Goal: Book appointment/travel/reservation

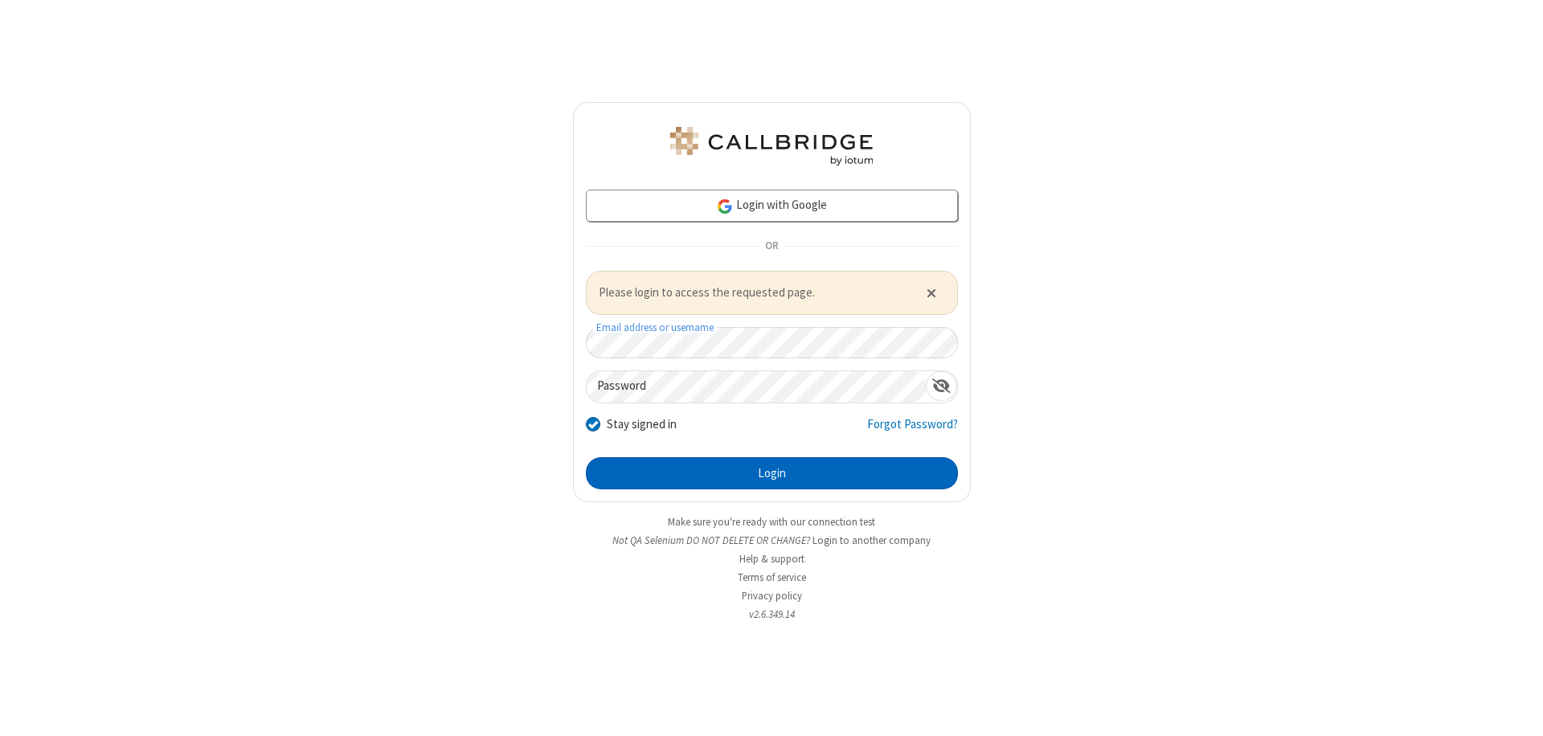
click at [771, 472] on button "Login" at bounding box center [772, 473] width 372 height 32
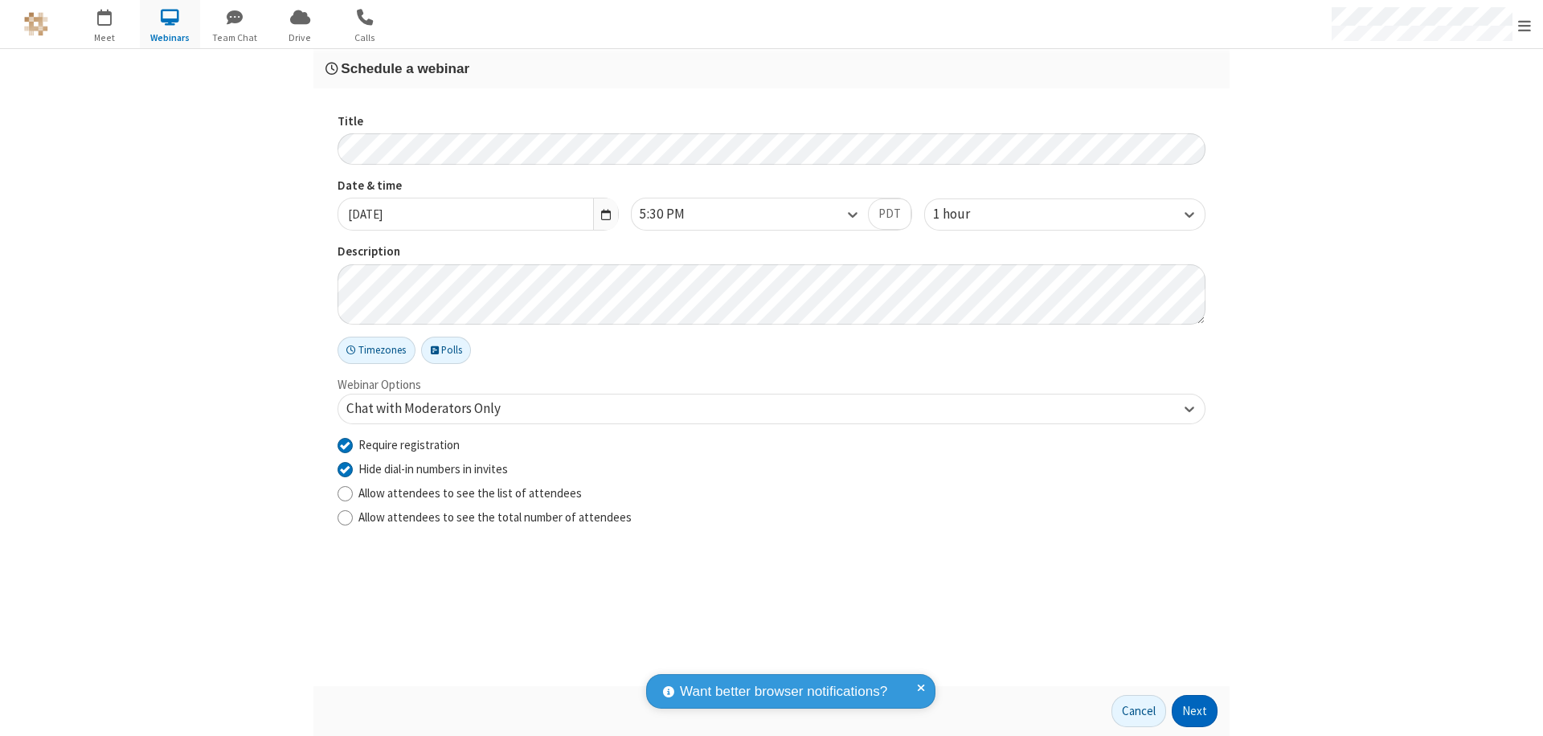
click at [1195, 711] on button "Next" at bounding box center [1194, 711] width 46 height 32
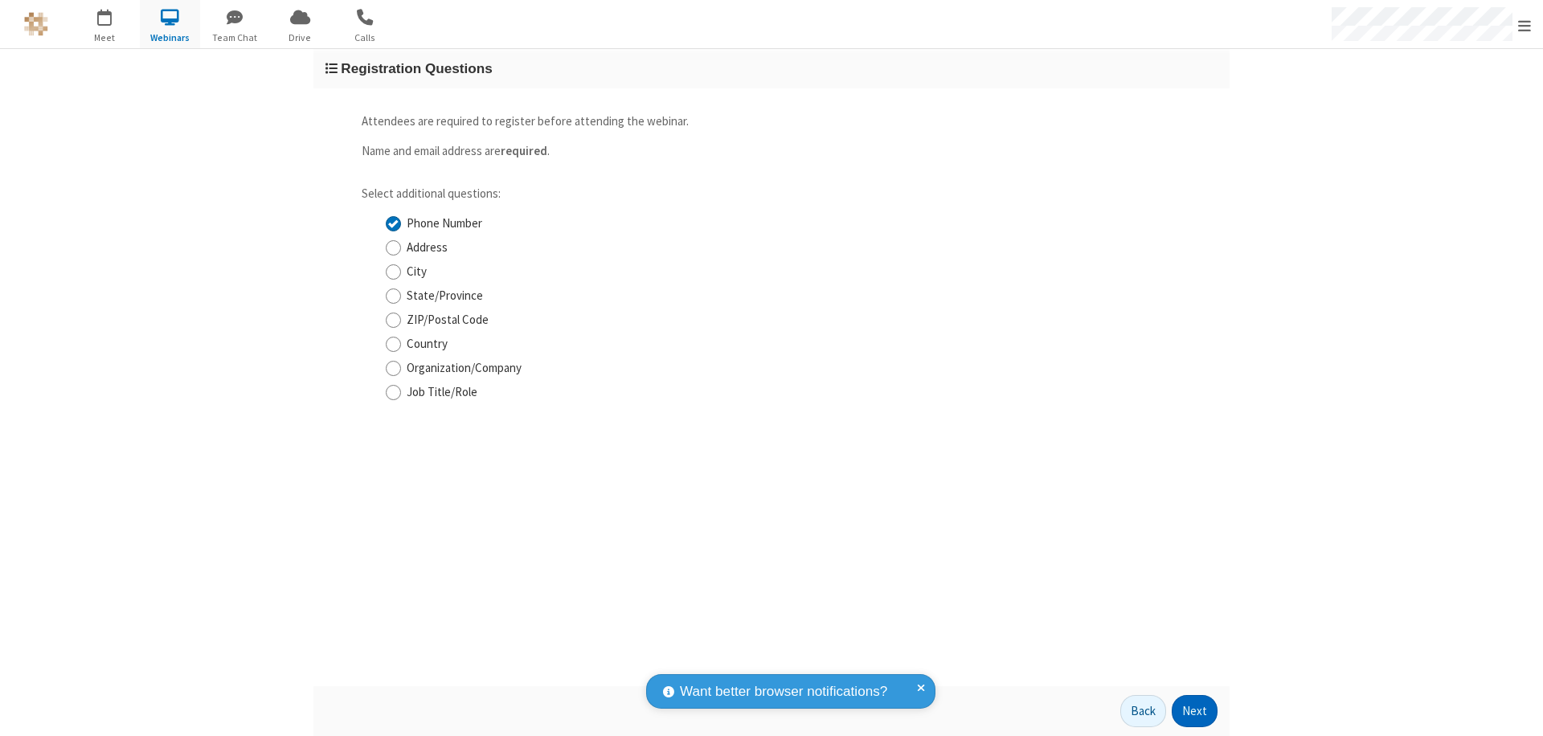
click at [1195, 711] on button "Next" at bounding box center [1194, 711] width 46 height 32
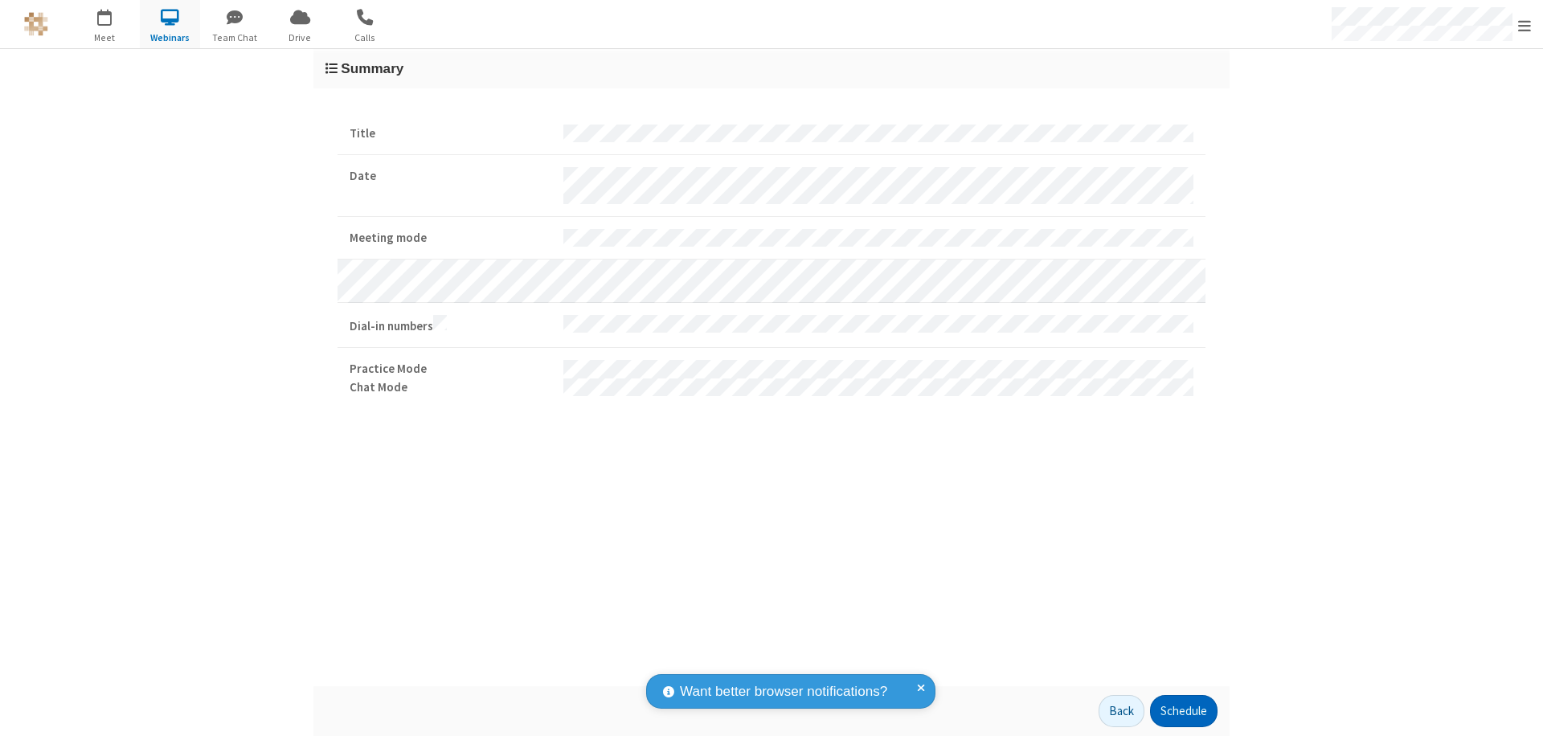
click at [1183, 711] on button "Schedule" at bounding box center [1183, 711] width 67 height 32
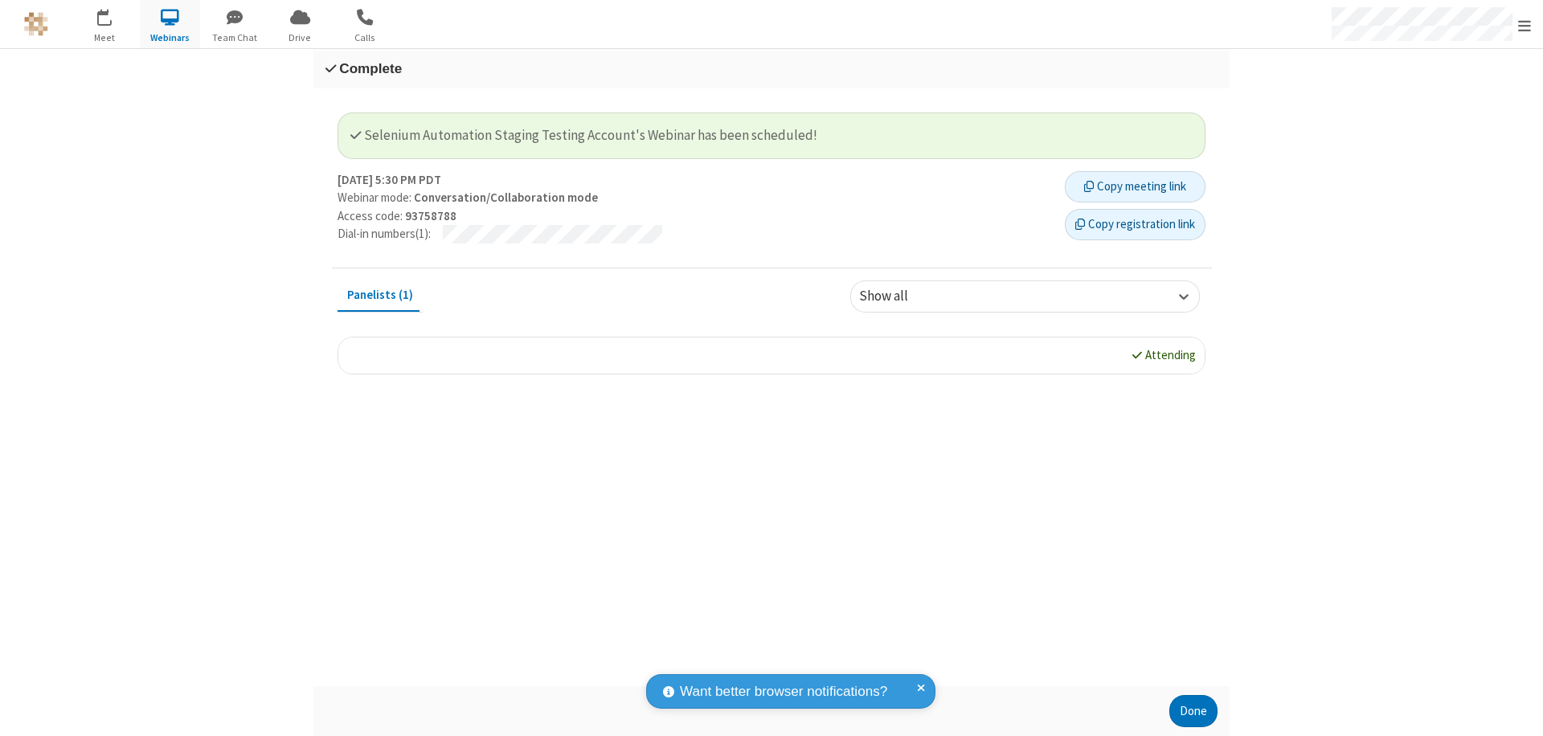
click at [1134, 224] on button "Copy registration link" at bounding box center [1135, 225] width 141 height 32
click at [1193, 711] on button "Done" at bounding box center [1193, 711] width 48 height 32
